Goal: Task Accomplishment & Management: Manage account settings

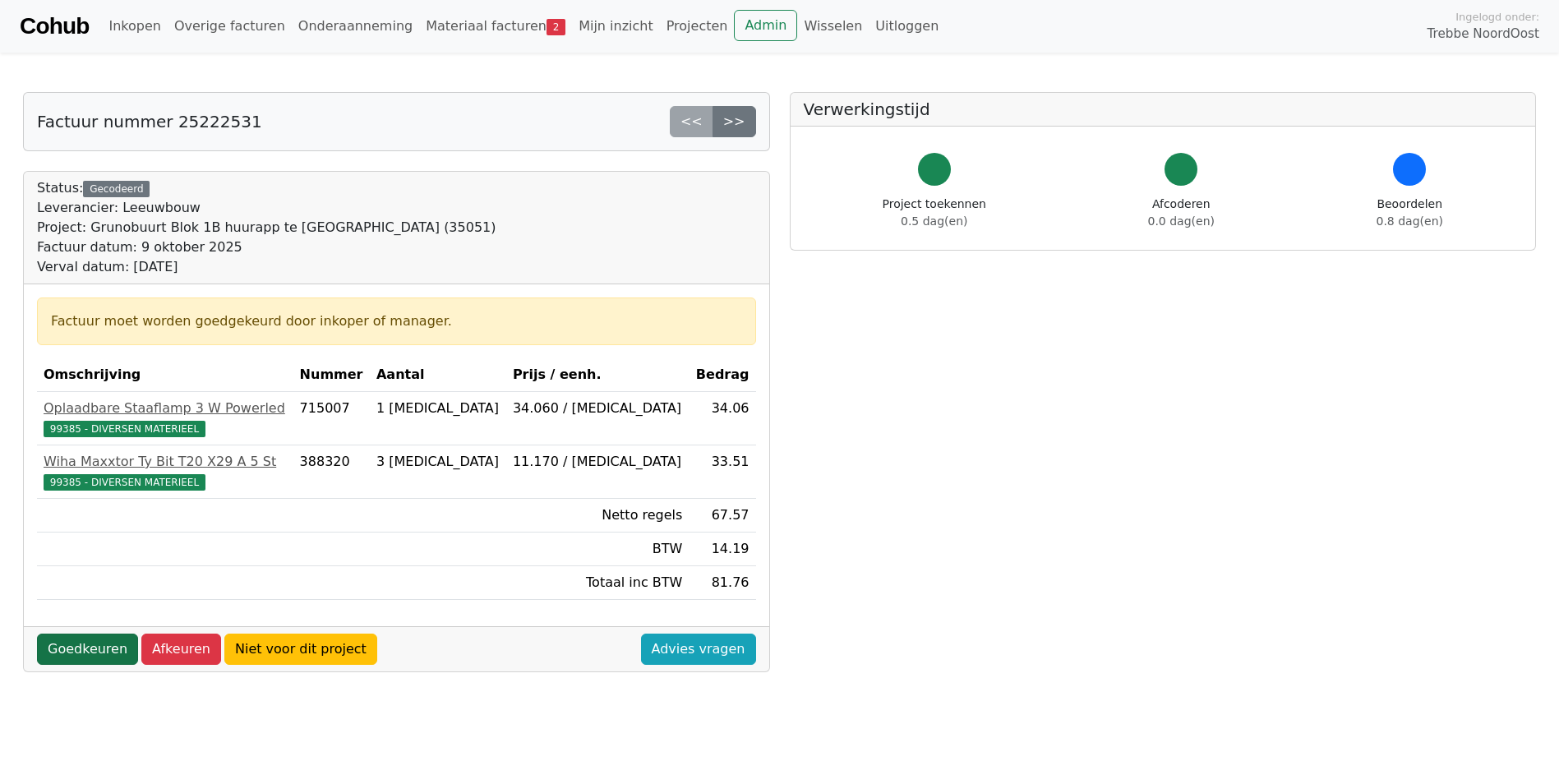
click at [81, 650] on link "Goedkeuren" at bounding box center [87, 648] width 101 height 31
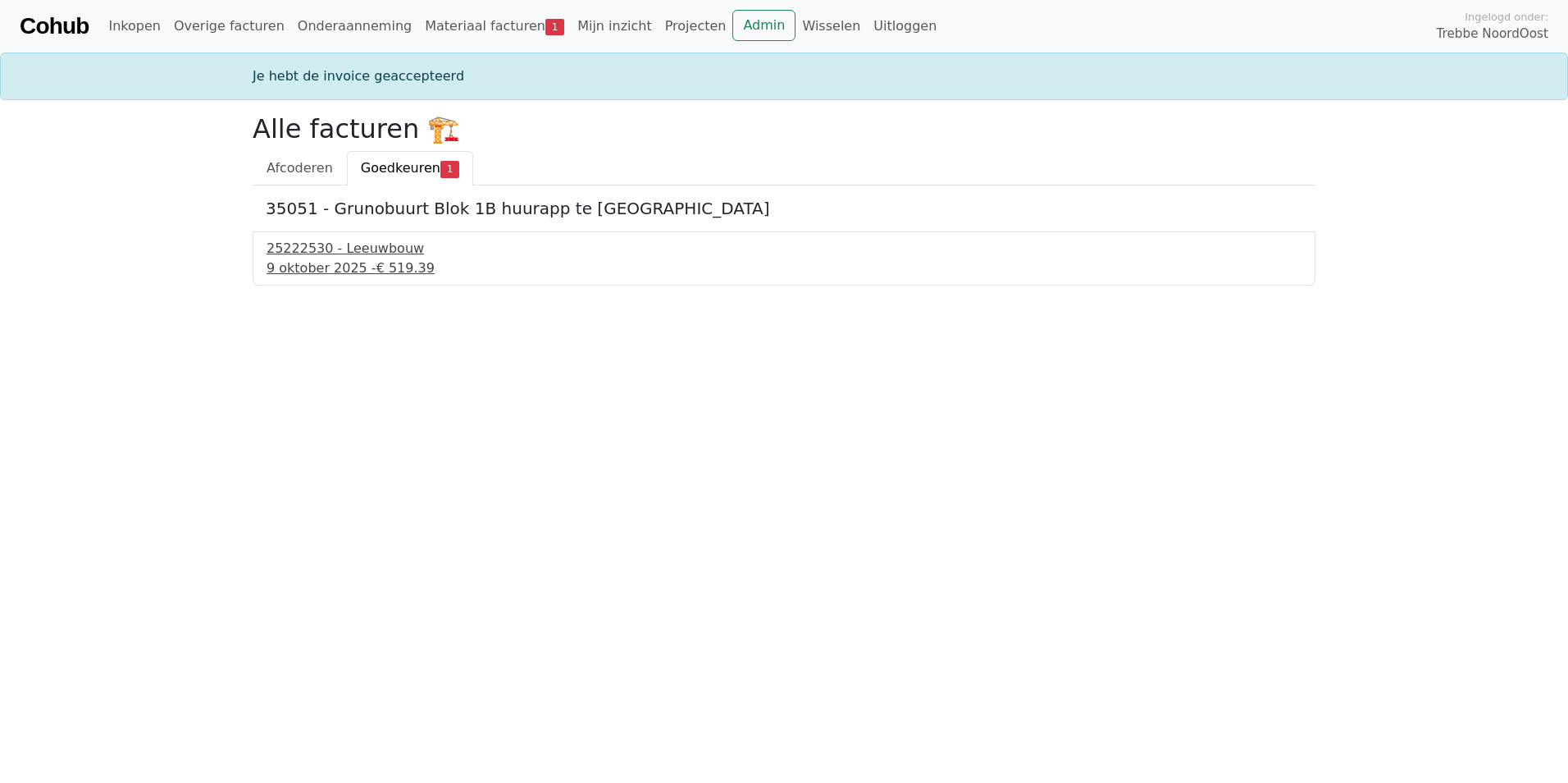
click at [314, 260] on div "9 oktober 2025 - € 519.39" at bounding box center [784, 268] width 1036 height 20
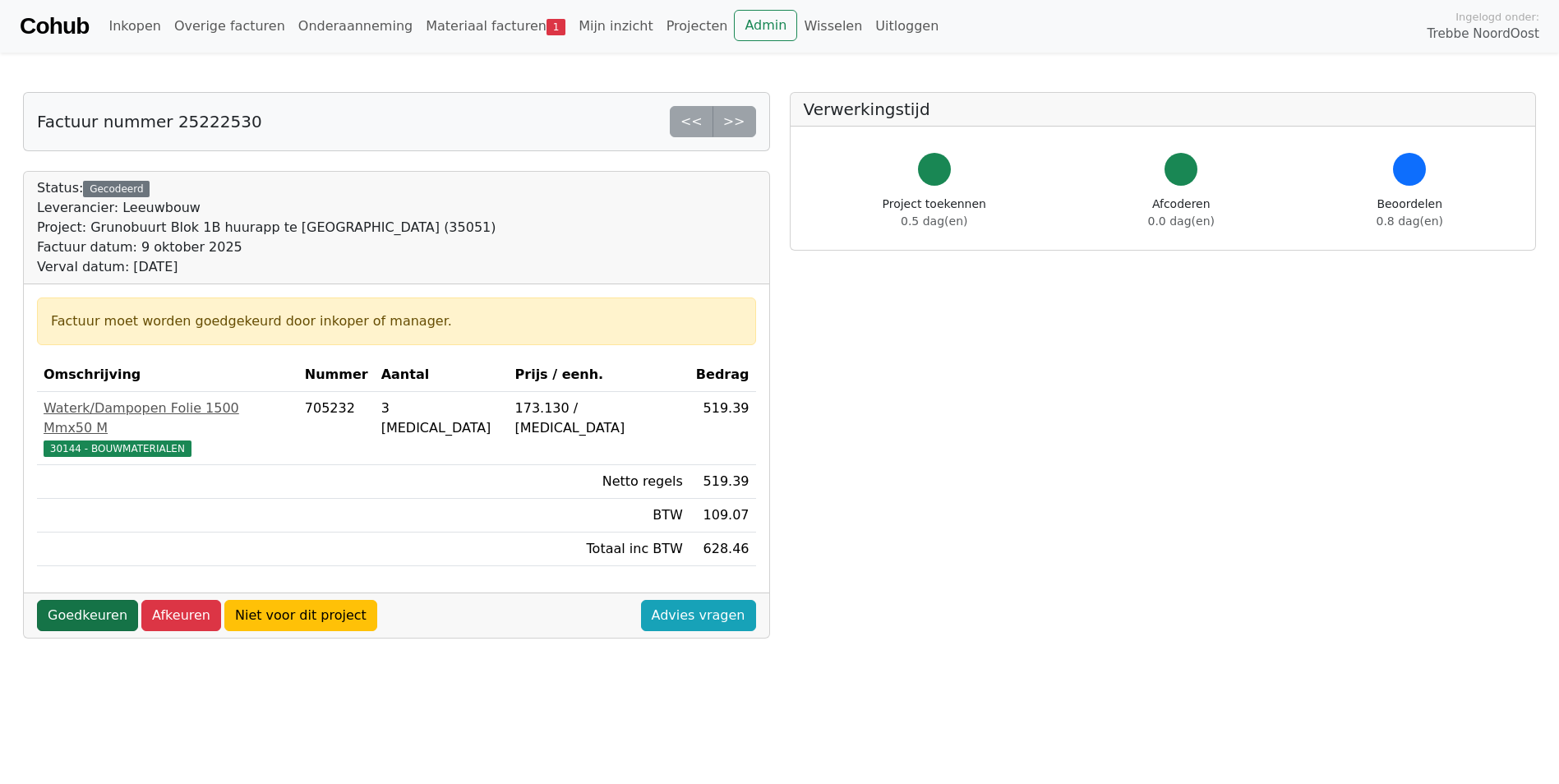
click at [77, 600] on link "Goedkeuren" at bounding box center [87, 615] width 101 height 31
